Goal: Task Accomplishment & Management: Manage account settings

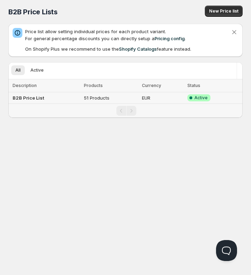
click at [72, 98] on td "B2B Price List" at bounding box center [44, 98] width 73 height 12
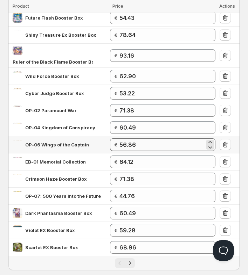
scroll to position [210, 0]
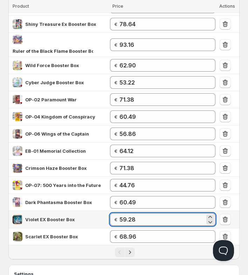
drag, startPoint x: 141, startPoint y: 212, endPoint x: 122, endPoint y: 212, distance: 18.5
click at [122, 213] on input "59.28" at bounding box center [161, 219] width 85 height 13
type input "66"
type input "66.54"
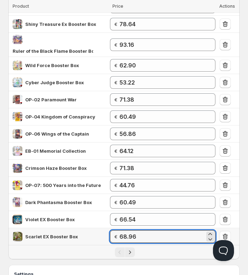
drag, startPoint x: 140, startPoint y: 230, endPoint x: 121, endPoint y: 227, distance: 19.8
click at [121, 230] on div "€ 68.96" at bounding box center [162, 236] width 105 height 13
type input "81"
type input "81.06"
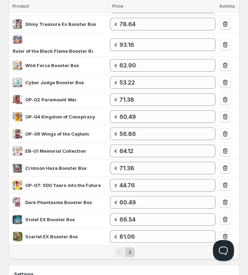
click at [130, 249] on icon "Next" at bounding box center [129, 252] width 7 height 7
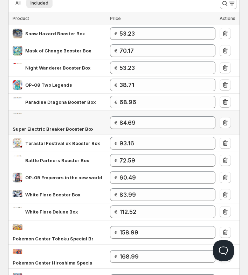
scroll to position [70, 0]
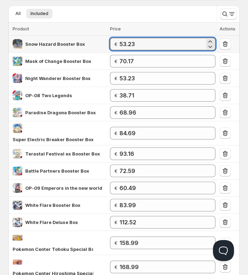
drag, startPoint x: 152, startPoint y: 43, endPoint x: 121, endPoint y: 44, distance: 31.5
click at [121, 44] on div "€ 53.23" at bounding box center [162, 44] width 105 height 13
type input "68"
type input "68.96"
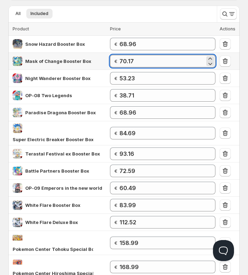
drag, startPoint x: 121, startPoint y: 60, endPoint x: 142, endPoint y: 67, distance: 22.3
click at [116, 62] on div "€ 70.17" at bounding box center [162, 61] width 105 height 13
type input "75"
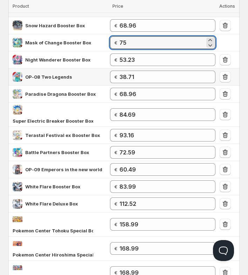
scroll to position [105, 0]
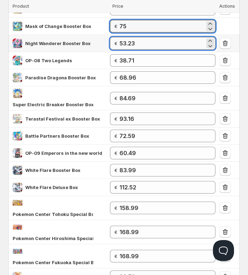
type input "75.00"
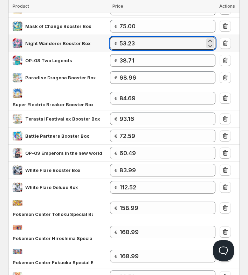
drag, startPoint x: 143, startPoint y: 43, endPoint x: 121, endPoint y: 42, distance: 22.7
click at [121, 42] on div "€ 53.23" at bounding box center [162, 43] width 105 height 13
type input "60"
type input "60.49"
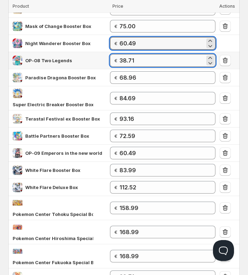
click at [157, 63] on input "38.71" at bounding box center [161, 60] width 85 height 13
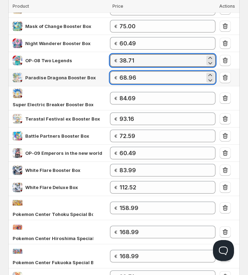
click at [158, 78] on input "68.96" at bounding box center [161, 77] width 85 height 13
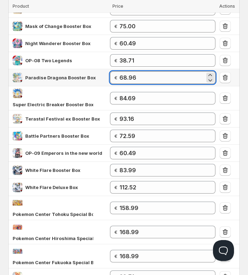
drag, startPoint x: 138, startPoint y: 79, endPoint x: 122, endPoint y: 78, distance: 16.1
click at [122, 78] on input "68.96" at bounding box center [161, 77] width 85 height 13
type input "72"
type input "72.4"
drag, startPoint x: 143, startPoint y: 77, endPoint x: 121, endPoint y: 77, distance: 21.7
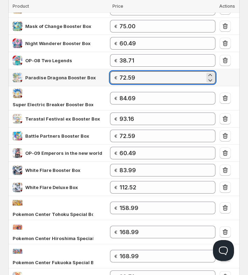
click at [121, 77] on div "€ 72.59" at bounding box center [162, 77] width 105 height 13
type input "105"
type input "105.26"
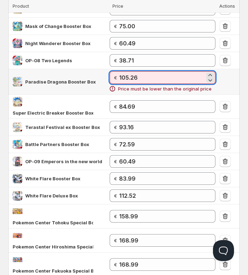
click at [142, 77] on input "105.26" at bounding box center [162, 77] width 86 height 13
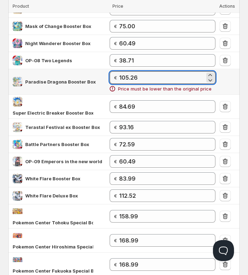
drag, startPoint x: 151, startPoint y: 77, endPoint x: 121, endPoint y: 75, distance: 30.5
click at [121, 75] on div "€ 105.26" at bounding box center [162, 77] width 106 height 13
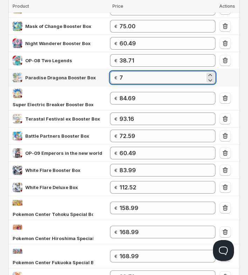
type input "72"
type input "72.59"
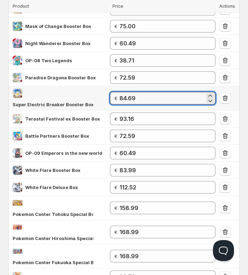
drag, startPoint x: 147, startPoint y: 94, endPoint x: 119, endPoint y: 94, distance: 28.3
click at [119, 94] on div "€ 84.69" at bounding box center [162, 98] width 105 height 13
type input "105"
type input "105.26"
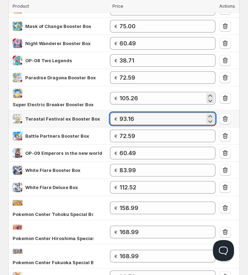
drag, startPoint x: 144, startPoint y: 113, endPoint x: 118, endPoint y: 111, distance: 25.9
click at [118, 113] on div "€ 93.16" at bounding box center [162, 119] width 105 height 13
type input "117"
type input "117.36"
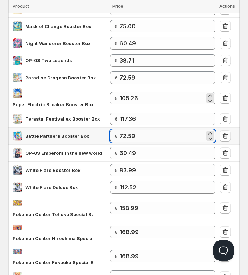
drag, startPoint x: 142, startPoint y: 129, endPoint x: 124, endPoint y: 132, distance: 18.2
click at [122, 134] on input "72.59" at bounding box center [161, 136] width 85 height 13
type input "76"
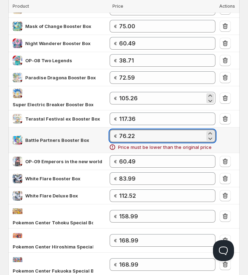
type input "76.22"
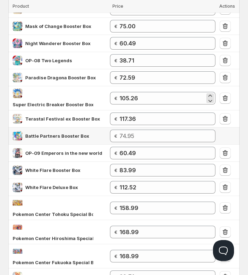
click at [90, 128] on td "Battle Partners Booster Box" at bounding box center [57, 136] width 99 height 17
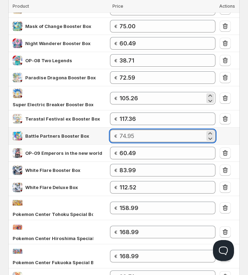
click at [130, 130] on input "number" at bounding box center [161, 136] width 85 height 13
type input "73"
click at [139, 130] on input "73.99" at bounding box center [161, 136] width 85 height 13
drag, startPoint x: 139, startPoint y: 128, endPoint x: 125, endPoint y: 130, distance: 14.4
click at [125, 130] on input "73.99" at bounding box center [161, 136] width 85 height 13
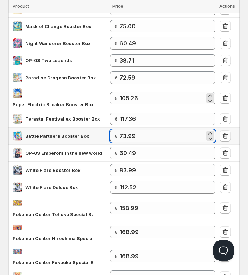
type input "76"
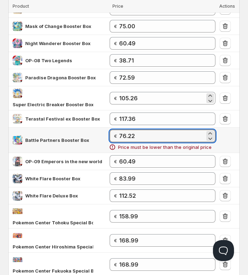
type input "76.22"
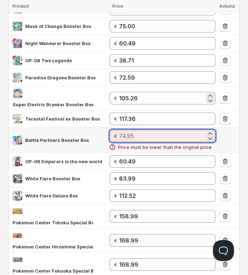
click at [90, 135] on div "Battle Partners Booster Box" at bounding box center [59, 140] width 93 height 10
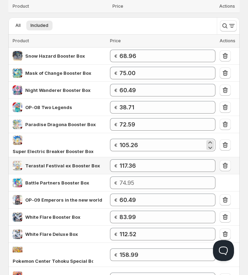
scroll to position [140, 0]
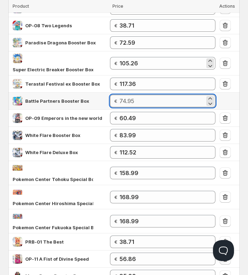
click at [129, 95] on input "number" at bounding box center [161, 101] width 85 height 13
type input "73"
type input "73.99"
click at [102, 65] on td "Super Electric Breaker Booster Box" at bounding box center [57, 63] width 99 height 24
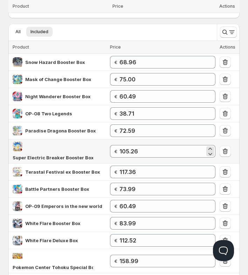
scroll to position [0, 0]
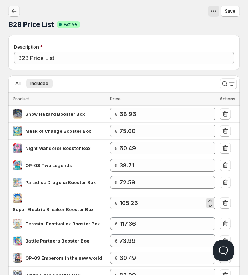
click at [10, 13] on button "button" at bounding box center [13, 11] width 11 height 11
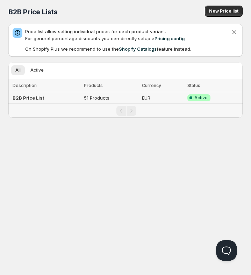
click at [33, 96] on b "B2B Price List" at bounding box center [28, 98] width 31 height 6
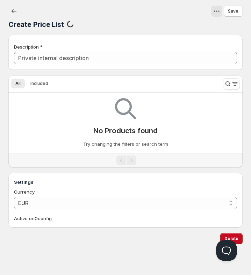
type input "B2B Price List"
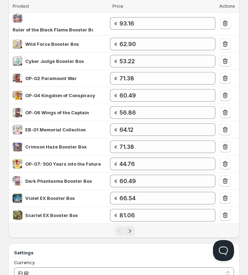
scroll to position [242, 0]
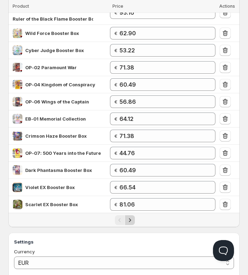
click at [132, 217] on icon "Next" at bounding box center [129, 220] width 7 height 7
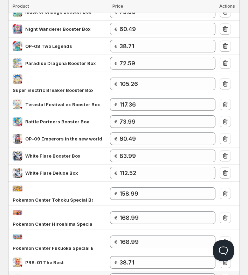
scroll to position [102, 0]
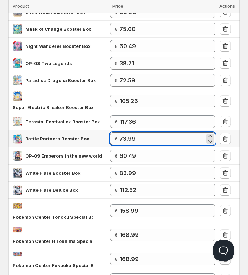
click at [138, 133] on input "73.99" at bounding box center [161, 138] width 85 height 13
type input "76"
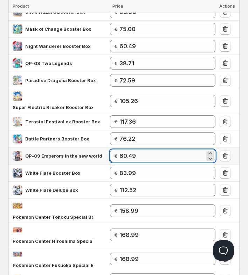
click at [155, 150] on input "60.49" at bounding box center [161, 156] width 85 height 13
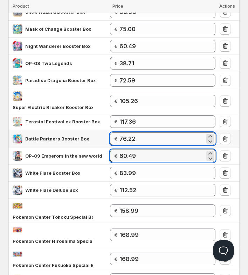
click at [130, 132] on input "76.22" at bounding box center [161, 138] width 85 height 13
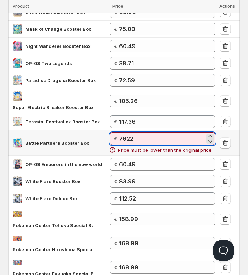
type input "76.22"
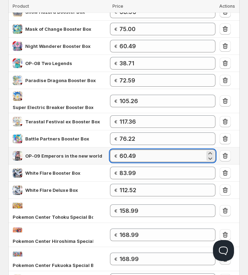
click at [141, 150] on input "60.49" at bounding box center [161, 156] width 85 height 13
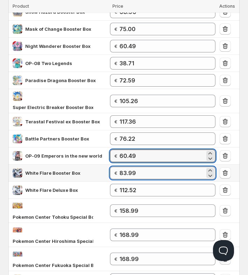
click at [152, 167] on input "83.99" at bounding box center [161, 173] width 85 height 13
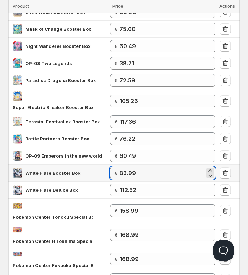
drag, startPoint x: 146, startPoint y: 167, endPoint x: 120, endPoint y: 165, distance: 25.6
click at [120, 167] on div "€ 83.99" at bounding box center [162, 173] width 105 height 13
type input "83"
type input "83.48"
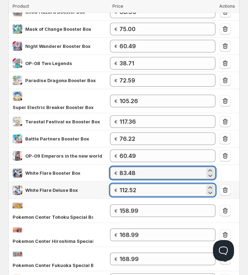
click at [154, 188] on input "112.52" at bounding box center [161, 190] width 85 height 13
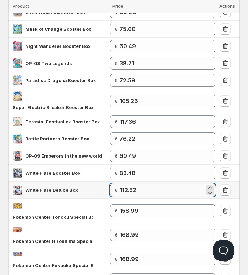
drag, startPoint x: 140, startPoint y: 184, endPoint x: 128, endPoint y: 186, distance: 12.3
click at [128, 186] on input "112.52" at bounding box center [161, 190] width 85 height 13
type input "113"
type input "113.73"
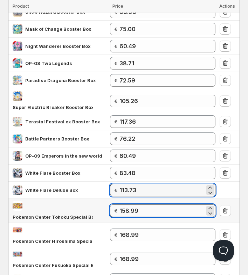
click at [148, 205] on input "158.99" at bounding box center [161, 211] width 85 height 13
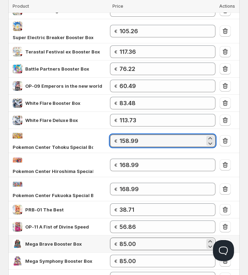
scroll to position [207, 0]
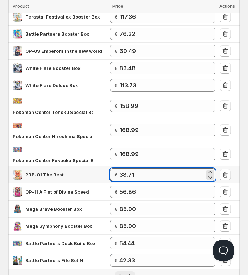
click at [143, 168] on input "38.71" at bounding box center [161, 174] width 85 height 13
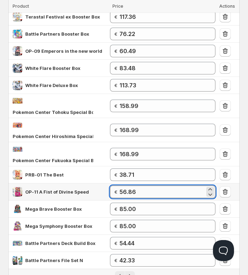
click at [142, 186] on input "56.86" at bounding box center [161, 192] width 85 height 13
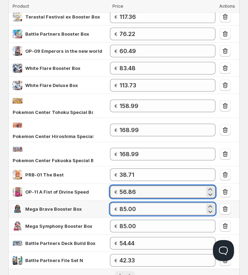
click at [140, 203] on input "85.00" at bounding box center [161, 209] width 85 height 13
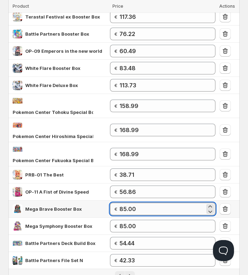
drag, startPoint x: 133, startPoint y: 182, endPoint x: 127, endPoint y: 182, distance: 5.9
click at [127, 203] on input "85.00" at bounding box center [161, 209] width 85 height 13
drag, startPoint x: 139, startPoint y: 180, endPoint x: 123, endPoint y: 181, distance: 16.2
click at [123, 203] on input "85.00" at bounding box center [161, 209] width 85 height 13
type input "97"
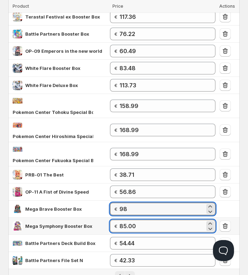
type input "98.00"
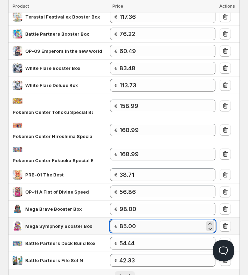
click at [141, 220] on input "85.00" at bounding box center [161, 226] width 85 height 13
drag, startPoint x: 143, startPoint y: 199, endPoint x: 121, endPoint y: 199, distance: 22.7
click at [121, 220] on div "€ 85.00" at bounding box center [162, 226] width 105 height 13
type input "72"
type input "72.59"
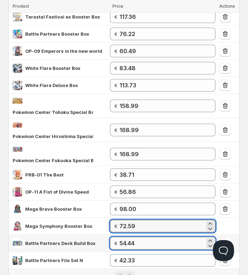
click at [156, 237] on input "54.44" at bounding box center [161, 243] width 85 height 13
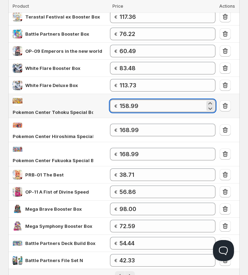
drag, startPoint x: 143, startPoint y: 94, endPoint x: 122, endPoint y: 98, distance: 21.3
click at [122, 100] on input "158.99" at bounding box center [161, 106] width 85 height 13
type input "234"
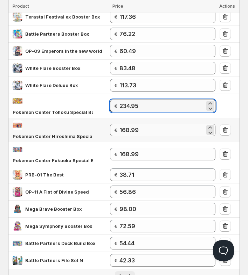
type input "234.95"
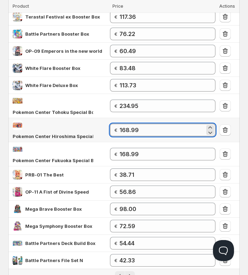
drag, startPoint x: 142, startPoint y: 110, endPoint x: 122, endPoint y: 112, distance: 19.7
click at [122, 124] on input "168.99" at bounding box center [161, 130] width 85 height 13
type input "234"
type input "234.95"
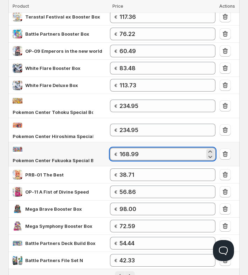
drag, startPoint x: 145, startPoint y: 129, endPoint x: 122, endPoint y: 131, distance: 22.5
click at [122, 148] on input "168.99" at bounding box center [161, 154] width 85 height 13
type input "234"
type input "234.95"
click at [132, 273] on icon "Next" at bounding box center [129, 276] width 7 height 7
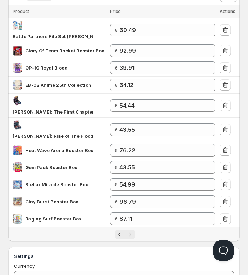
scroll to position [88, 0]
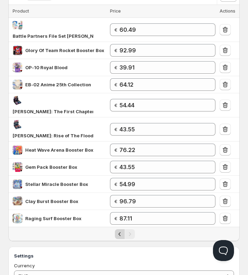
click at [119, 231] on icon "Previous" at bounding box center [119, 234] width 7 height 7
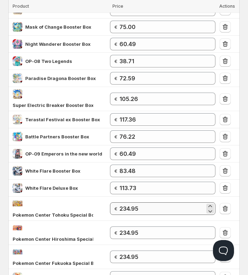
scroll to position [193, 0]
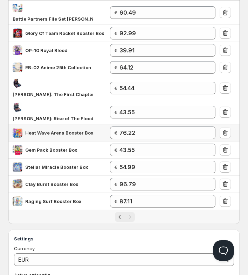
scroll to position [53, 0]
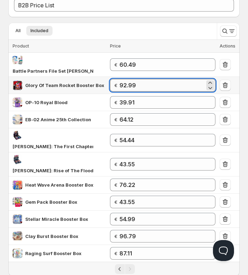
click at [137, 80] on input "92.99" at bounding box center [161, 85] width 85 height 13
drag, startPoint x: 138, startPoint y: 76, endPoint x: 120, endPoint y: 79, distance: 18.4
click at [120, 79] on input "92.99" at bounding box center [161, 85] width 85 height 13
type input "90"
type input "90.74"
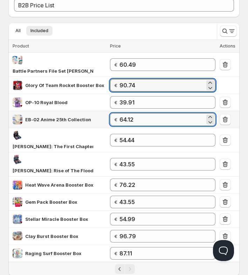
click at [142, 113] on input "64.12" at bounding box center [161, 119] width 85 height 13
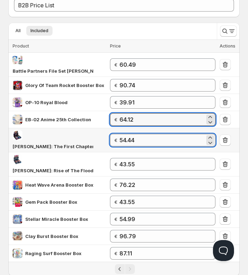
click at [138, 134] on input "54.44" at bounding box center [161, 140] width 85 height 13
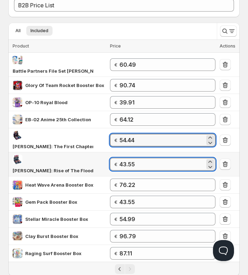
click at [137, 158] on input "43.55" at bounding box center [161, 164] width 85 height 13
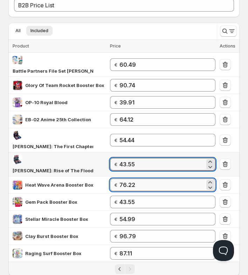
click at [141, 179] on input "76.22" at bounding box center [161, 185] width 85 height 13
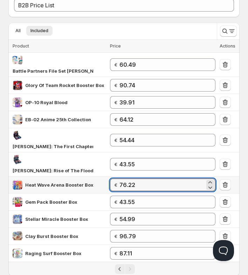
drag, startPoint x: 141, startPoint y: 163, endPoint x: 110, endPoint y: 162, distance: 30.4
click at [110, 179] on div "€ 76.22" at bounding box center [162, 185] width 105 height 13
type input "90"
type input "90.74"
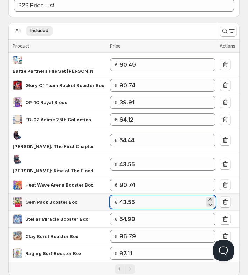
click at [142, 196] on input "43.55" at bounding box center [161, 202] width 85 height 13
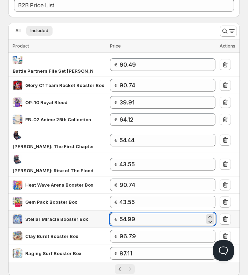
drag, startPoint x: 148, startPoint y: 199, endPoint x: 157, endPoint y: 198, distance: 9.5
click at [148, 213] on input "54.99" at bounding box center [161, 219] width 85 height 13
drag, startPoint x: 138, startPoint y: 198, endPoint x: 110, endPoint y: 196, distance: 27.7
click at [110, 213] on div "€ 54.99" at bounding box center [162, 219] width 105 height 13
type input "60"
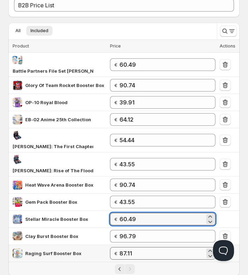
type input "60.49"
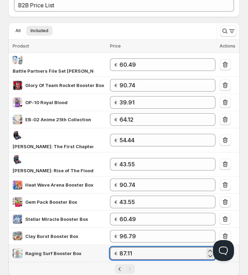
drag, startPoint x: 135, startPoint y: 231, endPoint x: 110, endPoint y: 228, distance: 25.1
click at [110, 247] on div "€ 87.11" at bounding box center [162, 253] width 105 height 13
click at [174, 257] on div "Description B2B Price List All Included More views All Included Loading product…" at bounding box center [123, 169] width 231 height 374
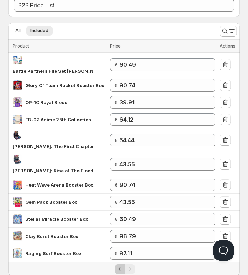
click at [116, 266] on icon "Previous" at bounding box center [119, 269] width 7 height 7
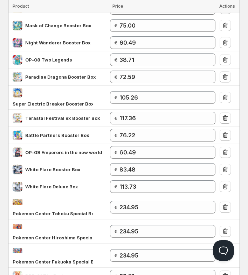
scroll to position [193, 0]
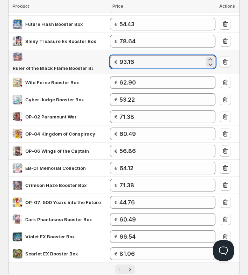
drag, startPoint x: 118, startPoint y: 57, endPoint x: 100, endPoint y: 56, distance: 17.5
click at [100, 56] on tr "Ruler of the Black Flame Booster Box € 93.16" at bounding box center [123, 62] width 231 height 24
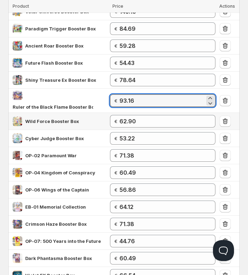
scroll to position [88, 0]
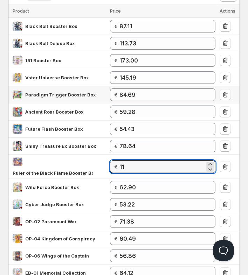
type input "117"
type input "117.36"
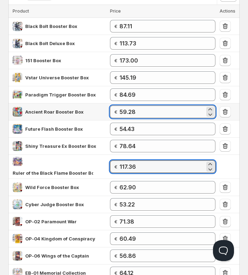
click at [147, 108] on input "59.28" at bounding box center [161, 112] width 85 height 13
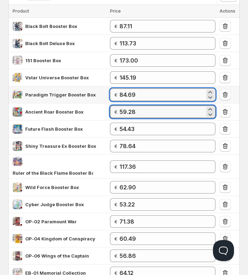
click at [155, 92] on input "84.69" at bounding box center [161, 94] width 85 height 13
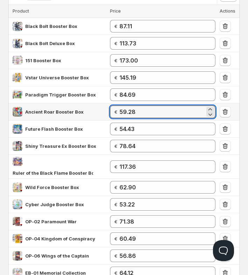
drag, startPoint x: 153, startPoint y: 111, endPoint x: 113, endPoint y: 109, distance: 40.3
click at [113, 109] on div "€ 59.28" at bounding box center [162, 112] width 105 height 13
type input "68"
type input "68.96"
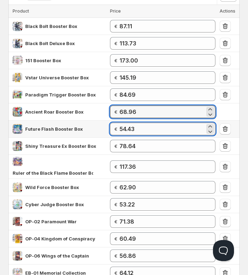
click at [138, 128] on input "54.43" at bounding box center [161, 129] width 85 height 13
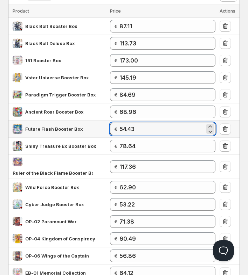
drag, startPoint x: 143, startPoint y: 127, endPoint x: 101, endPoint y: 127, distance: 41.3
click at [101, 127] on tr "Future Flash Booster Box € 54.43" at bounding box center [123, 129] width 231 height 17
type input "59"
type input "59.28"
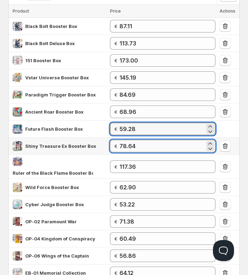
click at [146, 149] on input "78.64" at bounding box center [161, 146] width 85 height 13
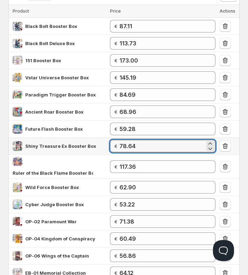
drag, startPoint x: 127, startPoint y: 146, endPoint x: 108, endPoint y: 145, distance: 18.6
click at [108, 145] on tr "Shiny Treasure Ex Booster Box € 78.64" at bounding box center [123, 146] width 231 height 17
type input "105"
type input "105.26"
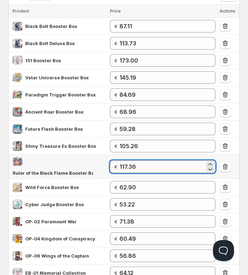
click at [149, 165] on input "117.36" at bounding box center [161, 166] width 85 height 13
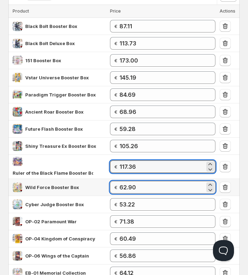
click at [149, 181] on input "62.90" at bounding box center [161, 187] width 85 height 13
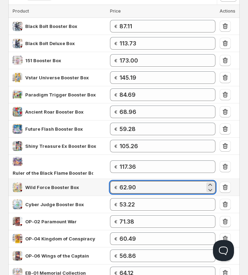
drag, startPoint x: 144, startPoint y: 179, endPoint x: 111, endPoint y: 177, distance: 33.6
click at [111, 179] on td "€ 62.90" at bounding box center [162, 187] width 109 height 17
type input "70"
type input "70.17"
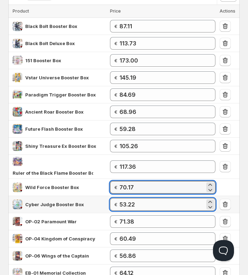
click at [144, 199] on input "53.22" at bounding box center [161, 204] width 85 height 13
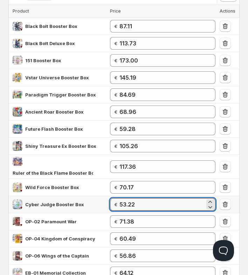
drag, startPoint x: 141, startPoint y: 198, endPoint x: 112, endPoint y: 197, distance: 28.7
click at [112, 197] on td "€ 53.22" at bounding box center [162, 204] width 109 height 17
type input "66"
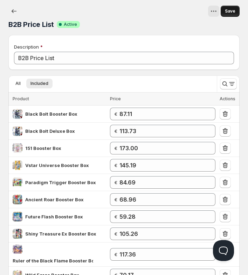
type input "66.54"
click at [227, 13] on span "Save" at bounding box center [229, 11] width 10 height 6
click at [231, 14] on button "Save" at bounding box center [229, 11] width 19 height 11
